Goal: Communication & Community: Participate in discussion

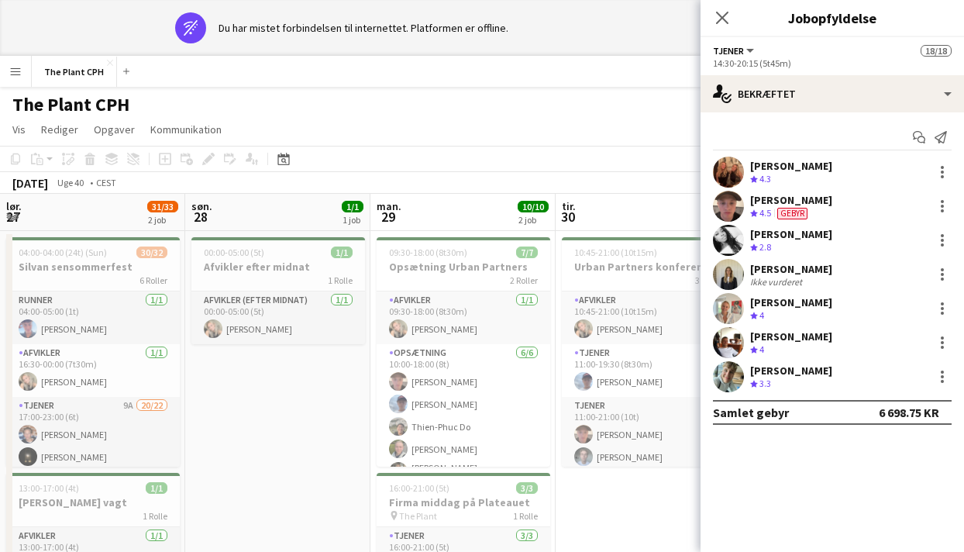
click at [730, 16] on app-icon "Luk pop-in" at bounding box center [722, 18] width 19 height 19
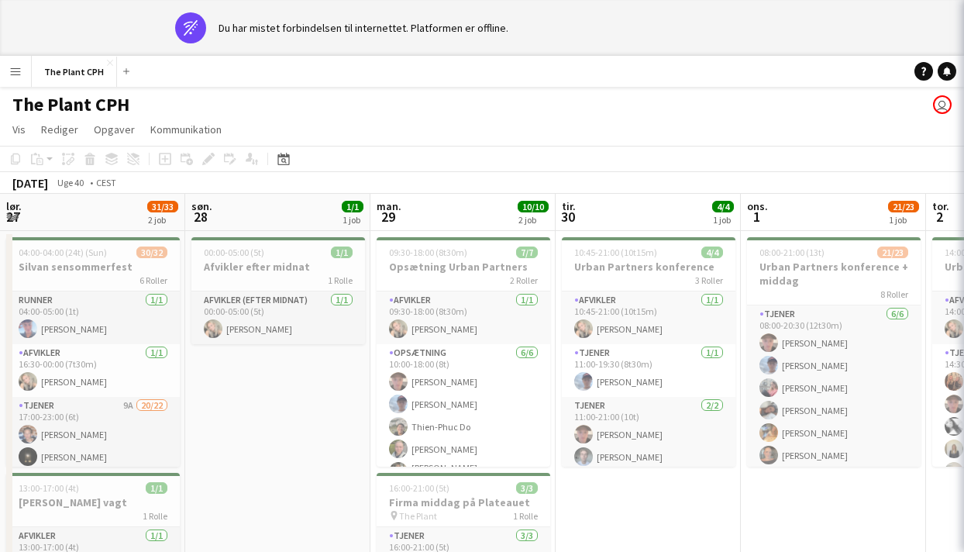
scroll to position [0, 488]
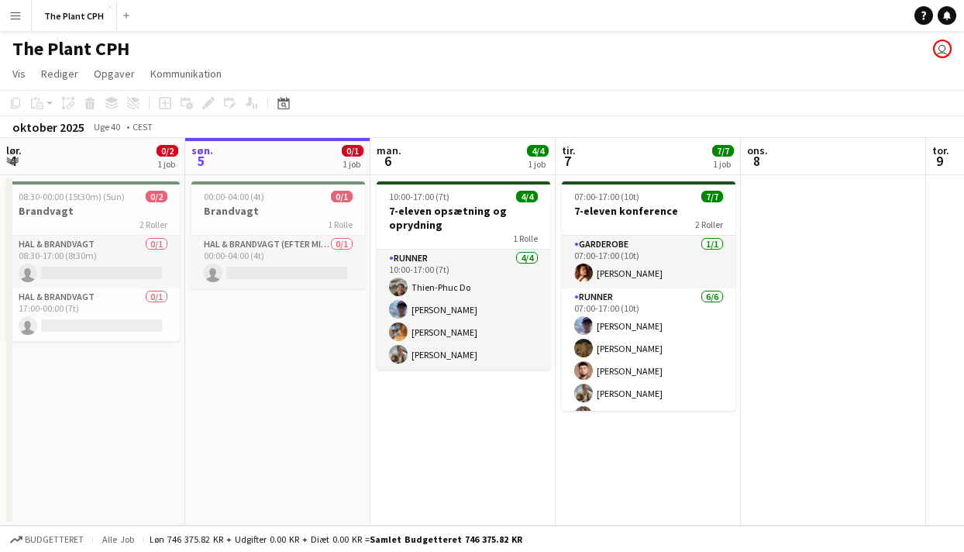
click at [946, 26] on app-navbar "Menu Boards Boards Boards Alle job Status Arbejdsstyrke Arbejdsstyrke Min arbej…" at bounding box center [482, 15] width 964 height 31
click at [947, 16] on icon at bounding box center [947, 15] width 8 height 8
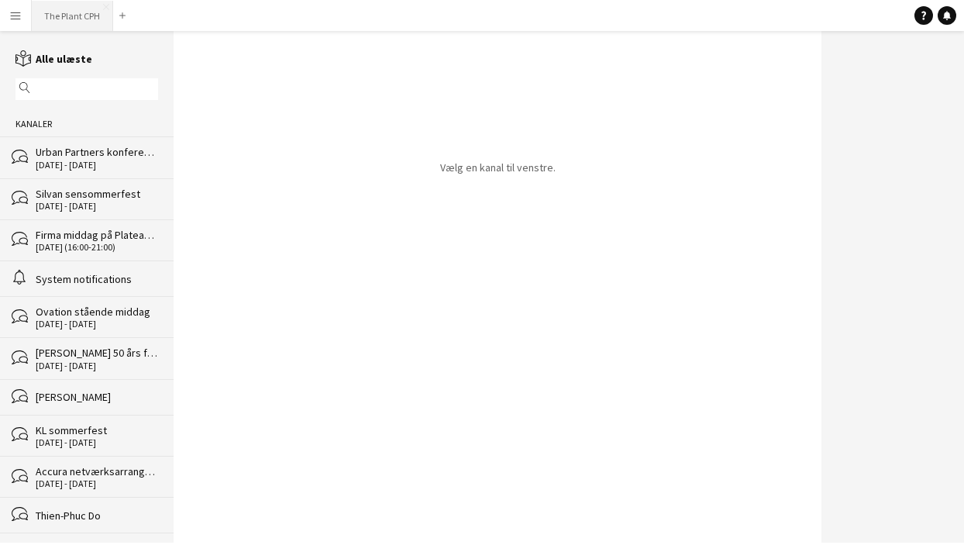
click at [52, 21] on button "The Plant CPH Luk" at bounding box center [72, 16] width 81 height 30
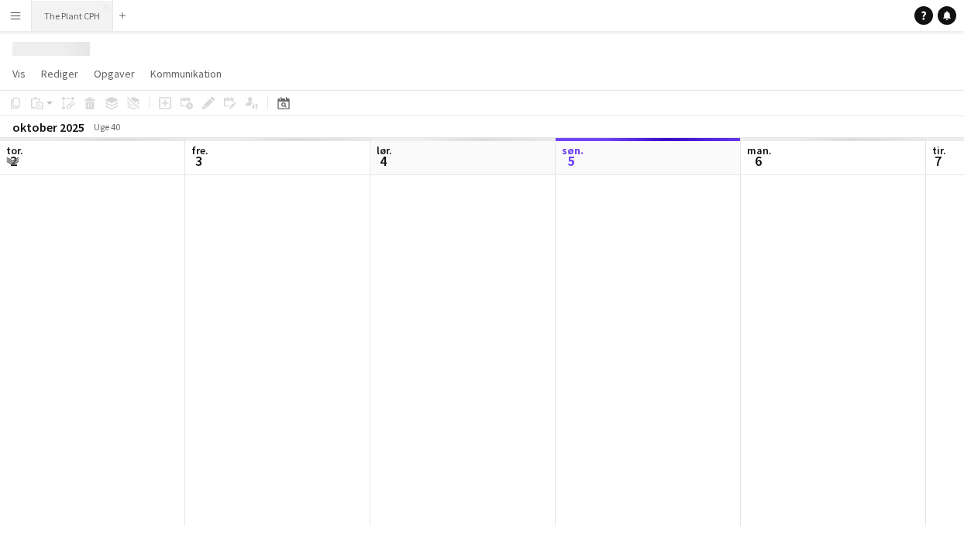
scroll to position [0, 370]
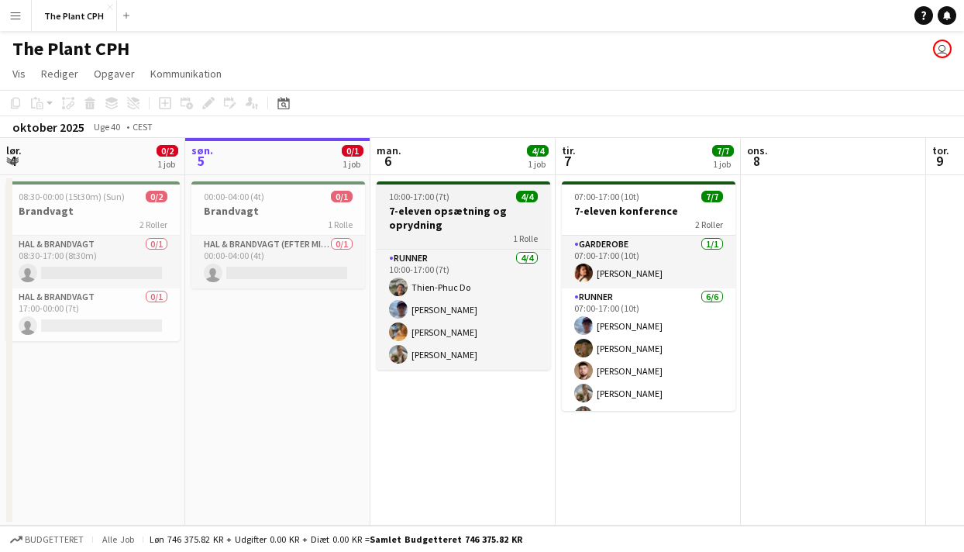
click at [404, 212] on h3 "7-eleven opsætning og oprydning" at bounding box center [464, 218] width 174 height 28
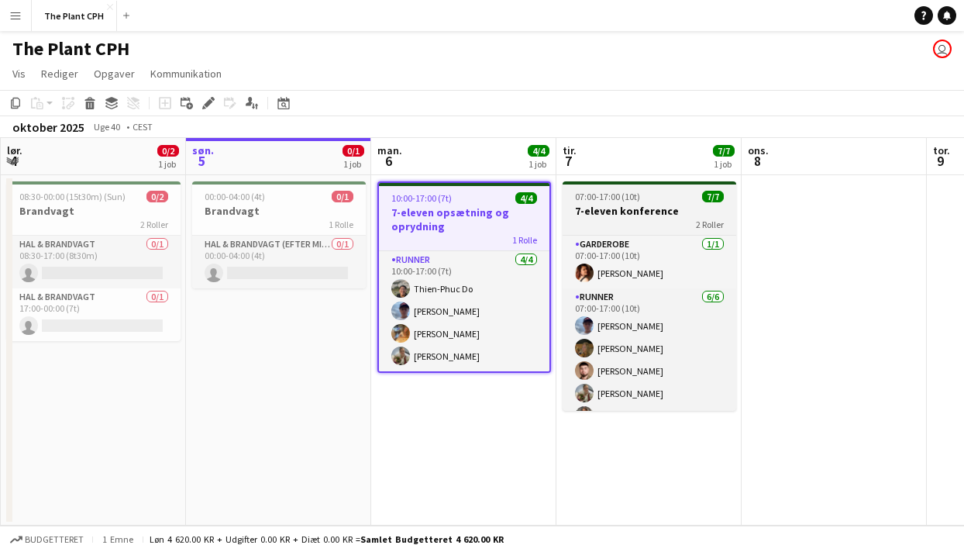
click at [666, 209] on h3 "7-eleven konference" at bounding box center [650, 211] width 174 height 14
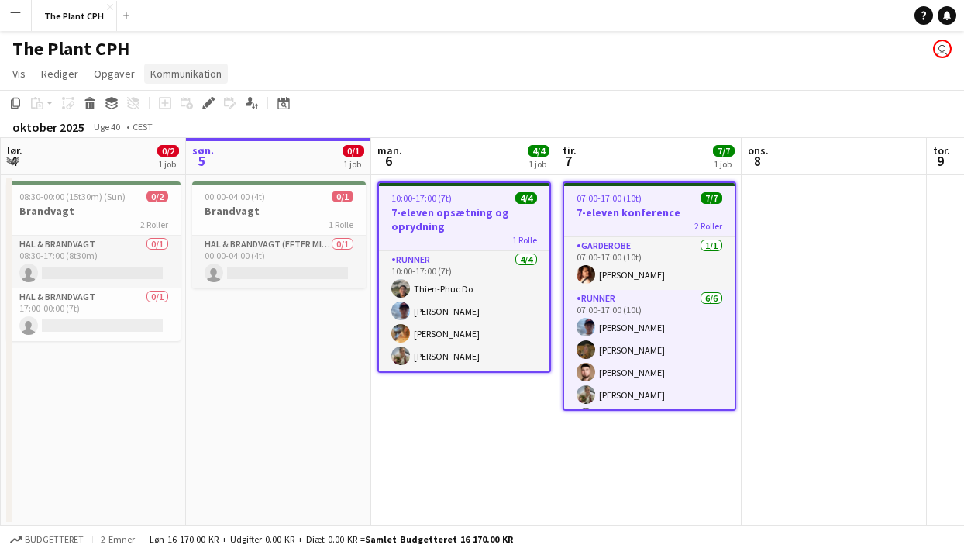
click at [205, 79] on span "Kommunikation" at bounding box center [185, 74] width 71 height 14
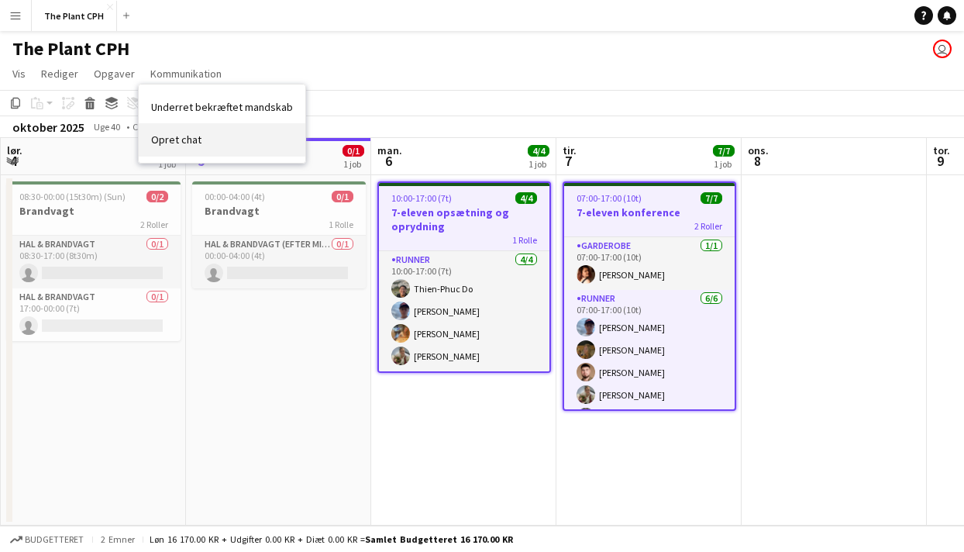
click at [206, 132] on link "Opret chat" at bounding box center [222, 139] width 167 height 33
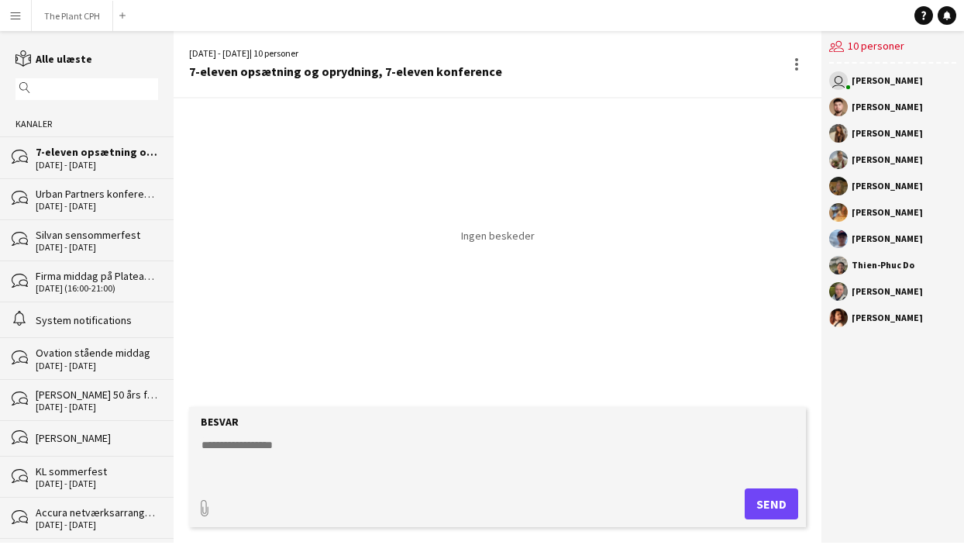
click at [88, 208] on div "[DATE] - [DATE]" at bounding box center [97, 206] width 122 height 11
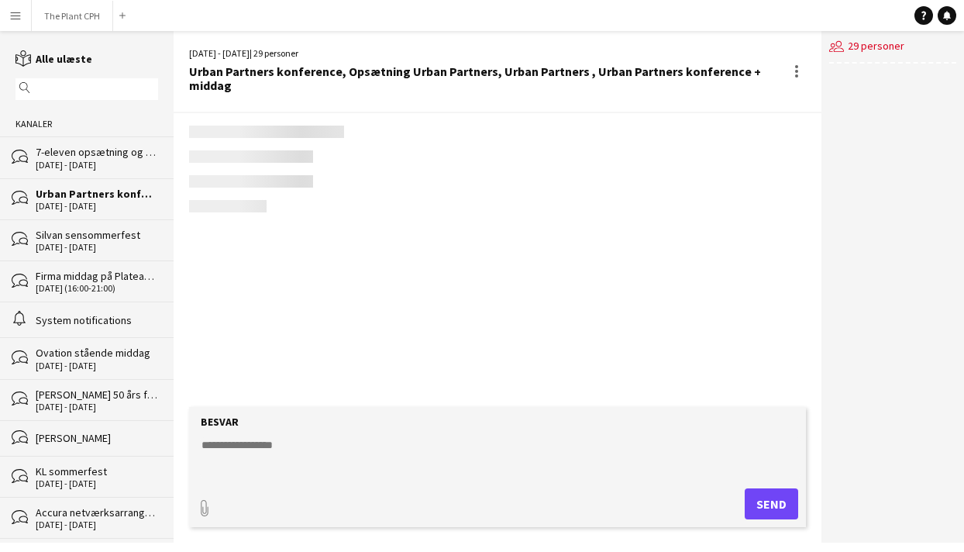
scroll to position [958, 0]
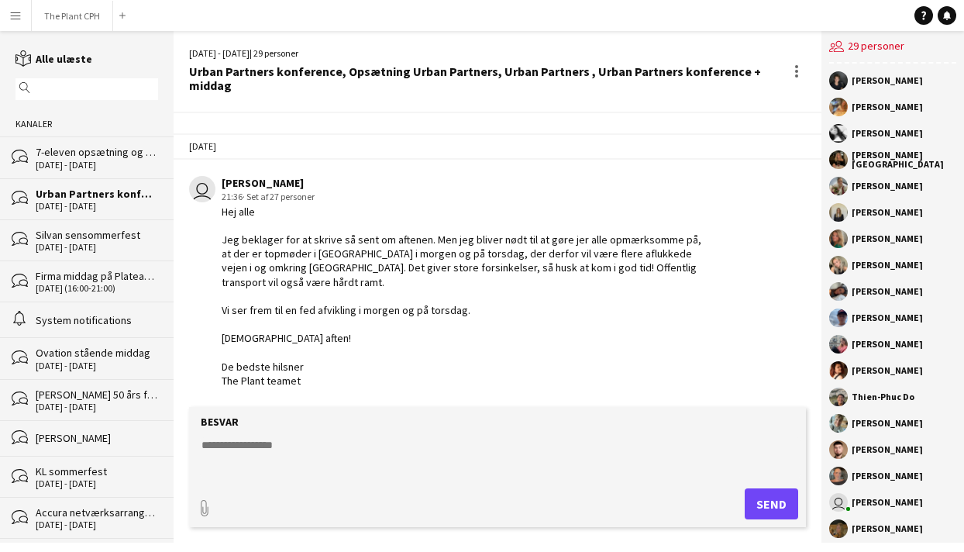
click at [102, 245] on div "[DATE] - [DATE]" at bounding box center [97, 247] width 122 height 11
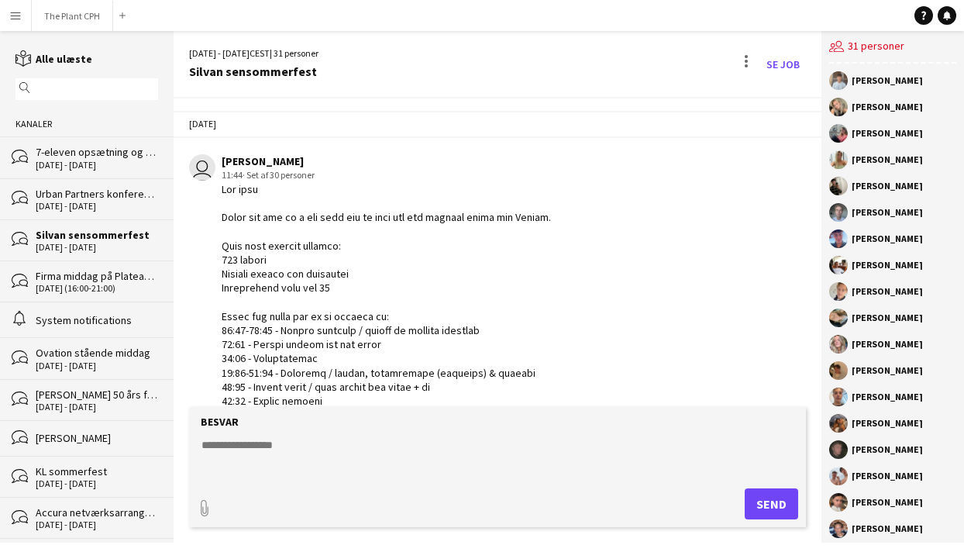
drag, startPoint x: 291, startPoint y: 353, endPoint x: 222, endPoint y: 191, distance: 176.5
click at [222, 191] on div at bounding box center [465, 443] width 486 height 522
copy div "Lor ipsu Dolor sit ame co a eli sedd eiu te inci utl etd magnaal enima min Veni…"
click at [98, 150] on div "7-eleven opsætning og oprydning, 7-eleven konference" at bounding box center [97, 152] width 122 height 14
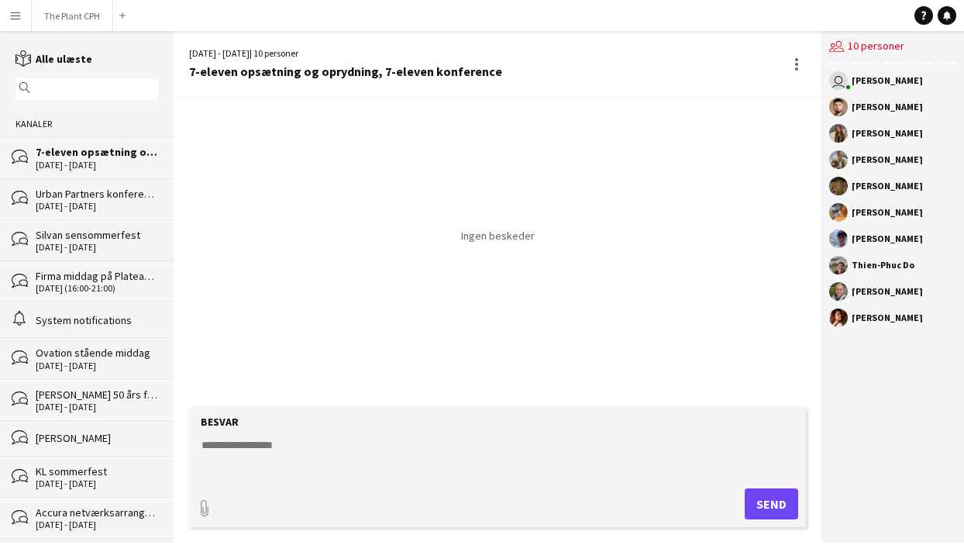
click at [353, 438] on textarea at bounding box center [500, 457] width 601 height 40
paste textarea "**********"
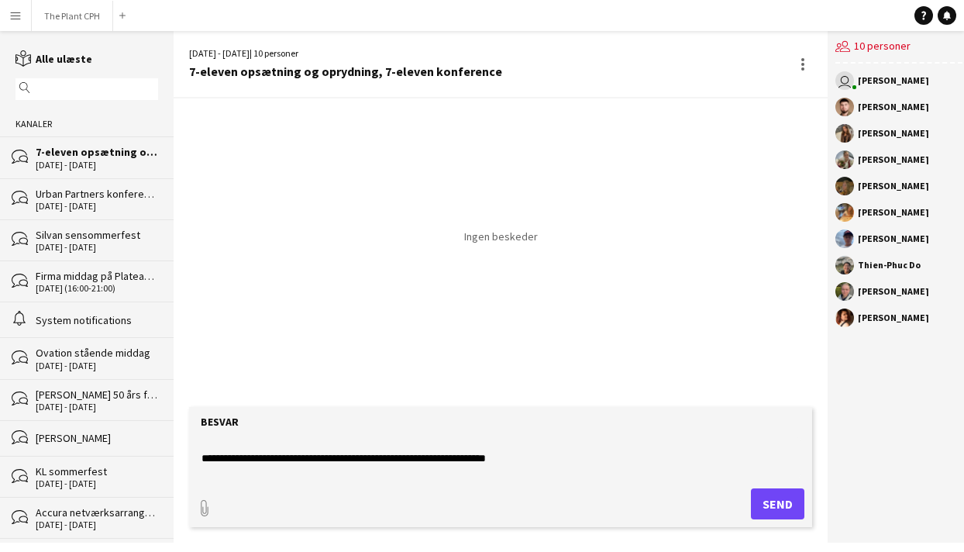
scroll to position [12, 0]
click at [421, 459] on textarea at bounding box center [500, 457] width 601 height 40
click at [511, 454] on textarea at bounding box center [500, 457] width 601 height 40
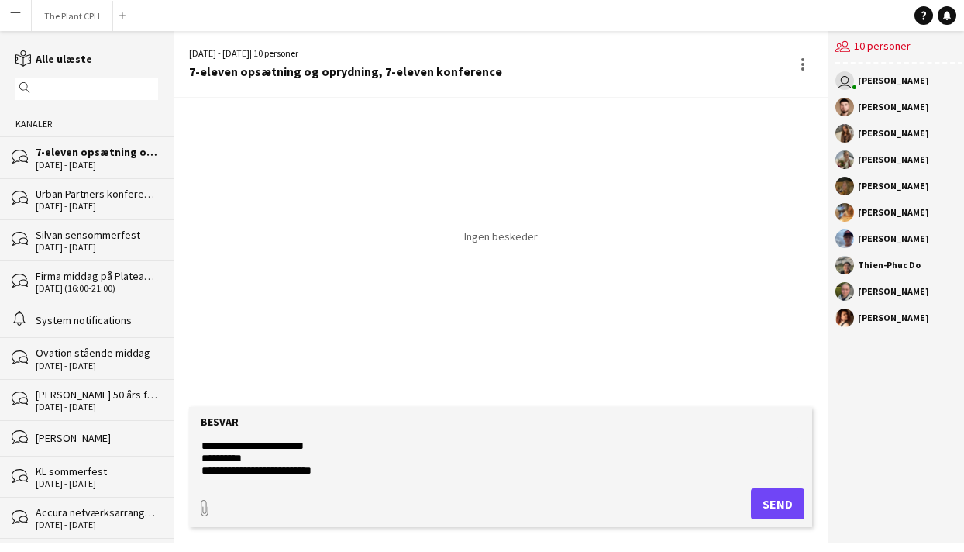
scroll to position [52, 0]
click at [364, 444] on textarea at bounding box center [500, 457] width 601 height 40
click at [291, 450] on textarea at bounding box center [500, 457] width 601 height 40
drag, startPoint x: 299, startPoint y: 463, endPoint x: 201, endPoint y: 449, distance: 98.5
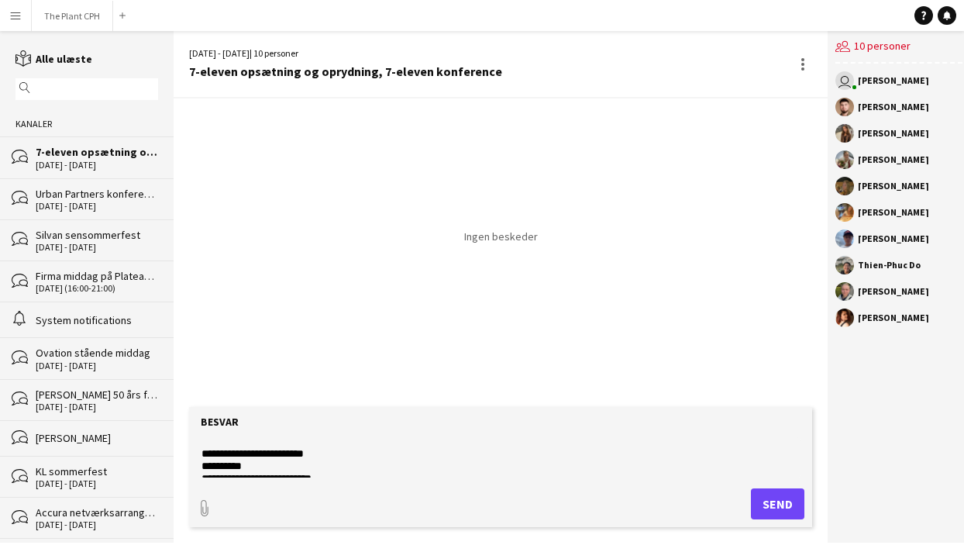
click at [201, 450] on textarea at bounding box center [500, 457] width 601 height 40
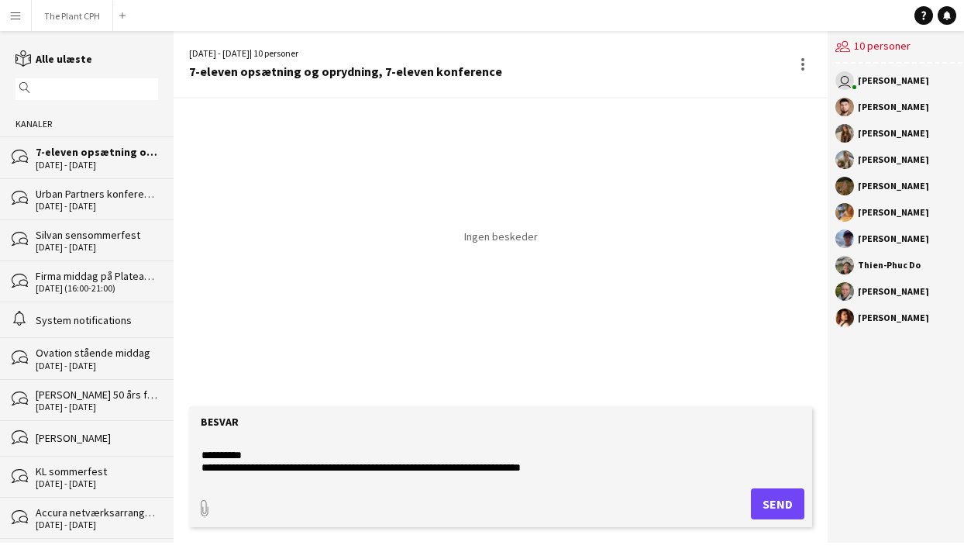
click at [285, 449] on textarea "**********" at bounding box center [500, 457] width 601 height 40
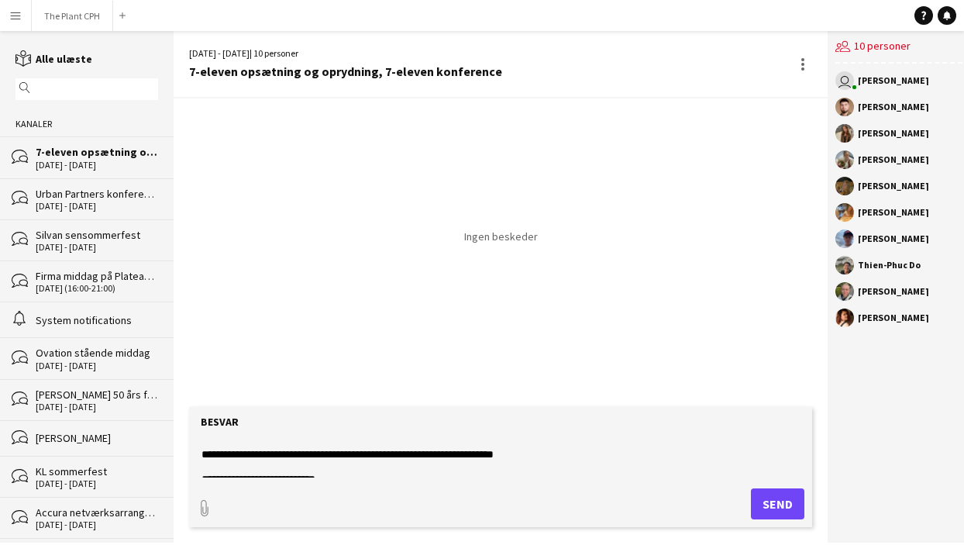
click at [520, 454] on textarea "**********" at bounding box center [500, 457] width 601 height 40
click at [504, 453] on textarea "**********" at bounding box center [500, 457] width 601 height 40
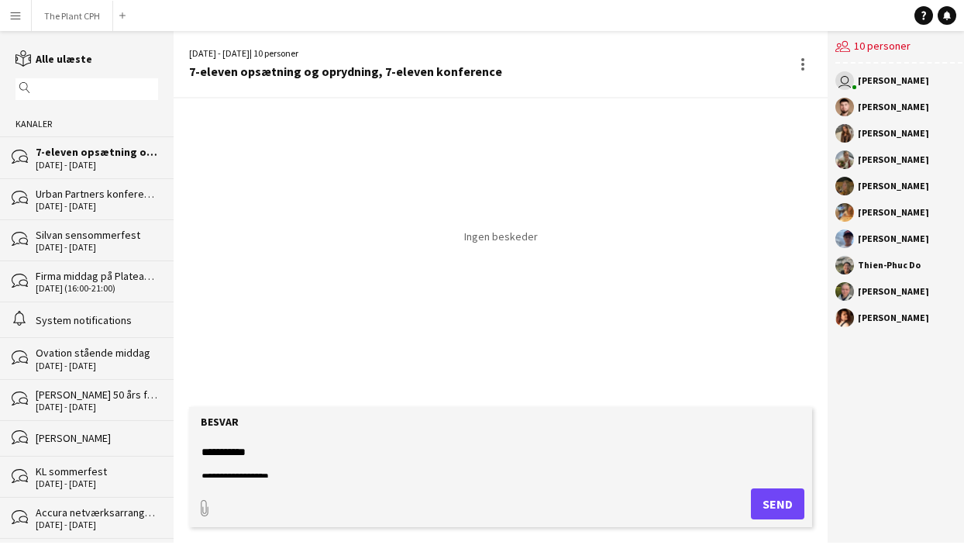
scroll to position [199, 0]
type textarea "**********"
click at [771, 501] on button "Send" at bounding box center [777, 503] width 53 height 31
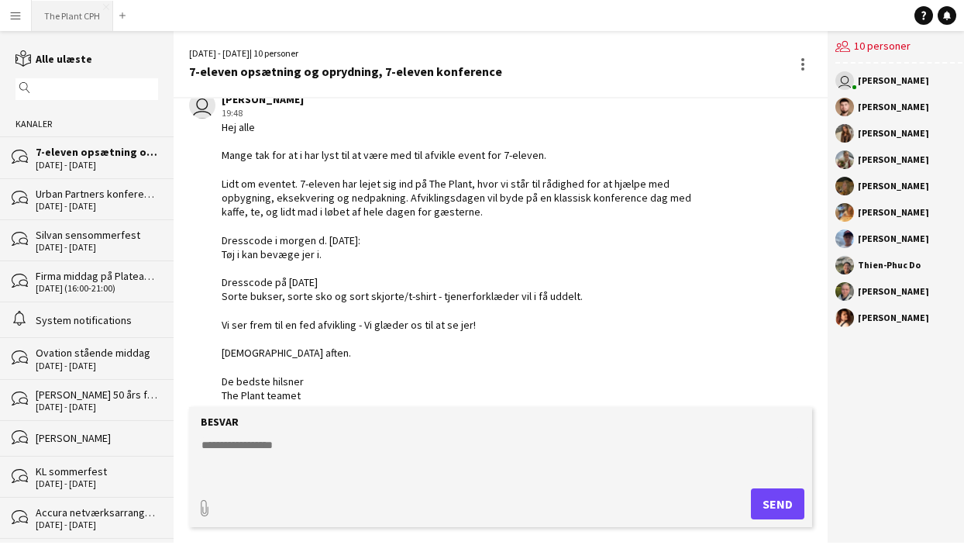
click at [54, 11] on button "The Plant CPH Luk" at bounding box center [72, 16] width 81 height 30
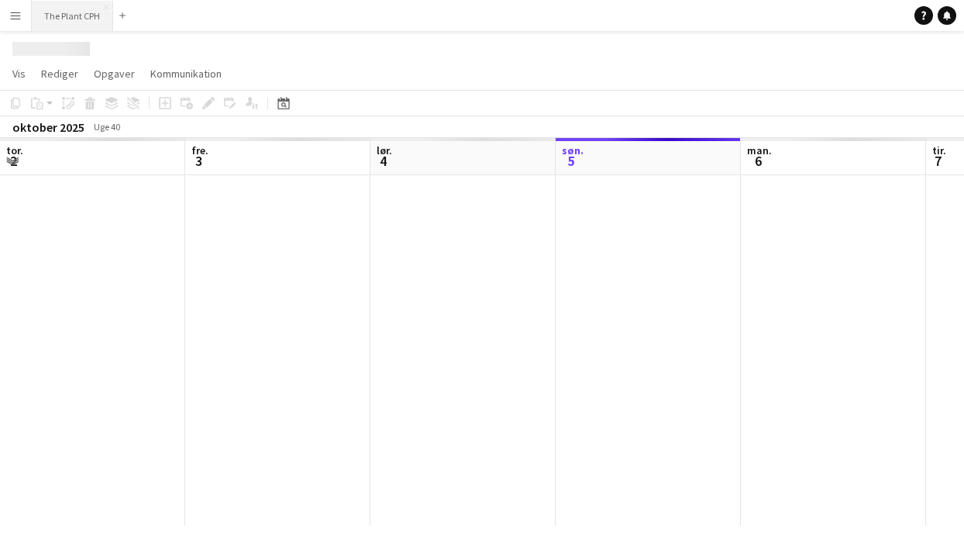
scroll to position [0, 370]
